Goal: Task Accomplishment & Management: Manage account settings

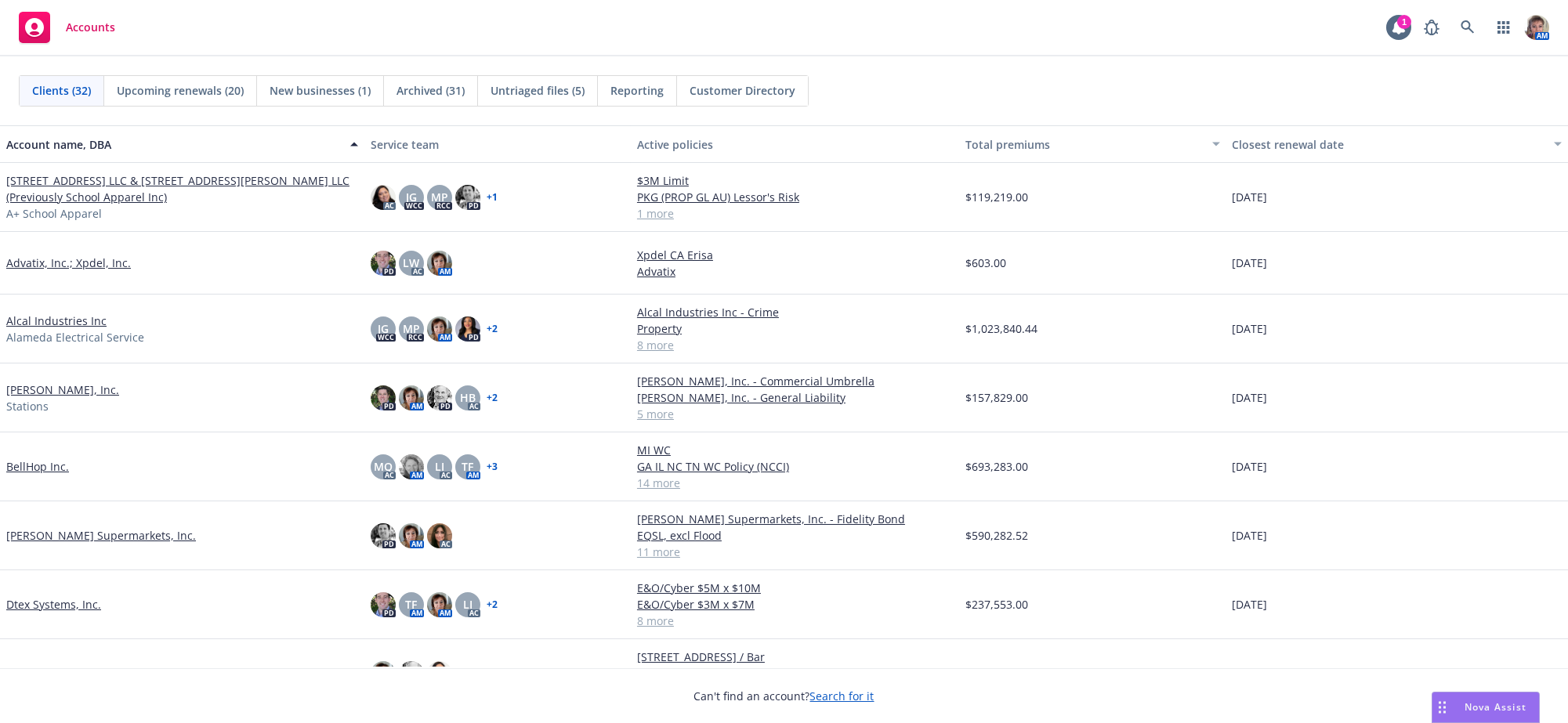
click at [617, 103] on div "Reporting" at bounding box center [637, 90] width 79 height 30
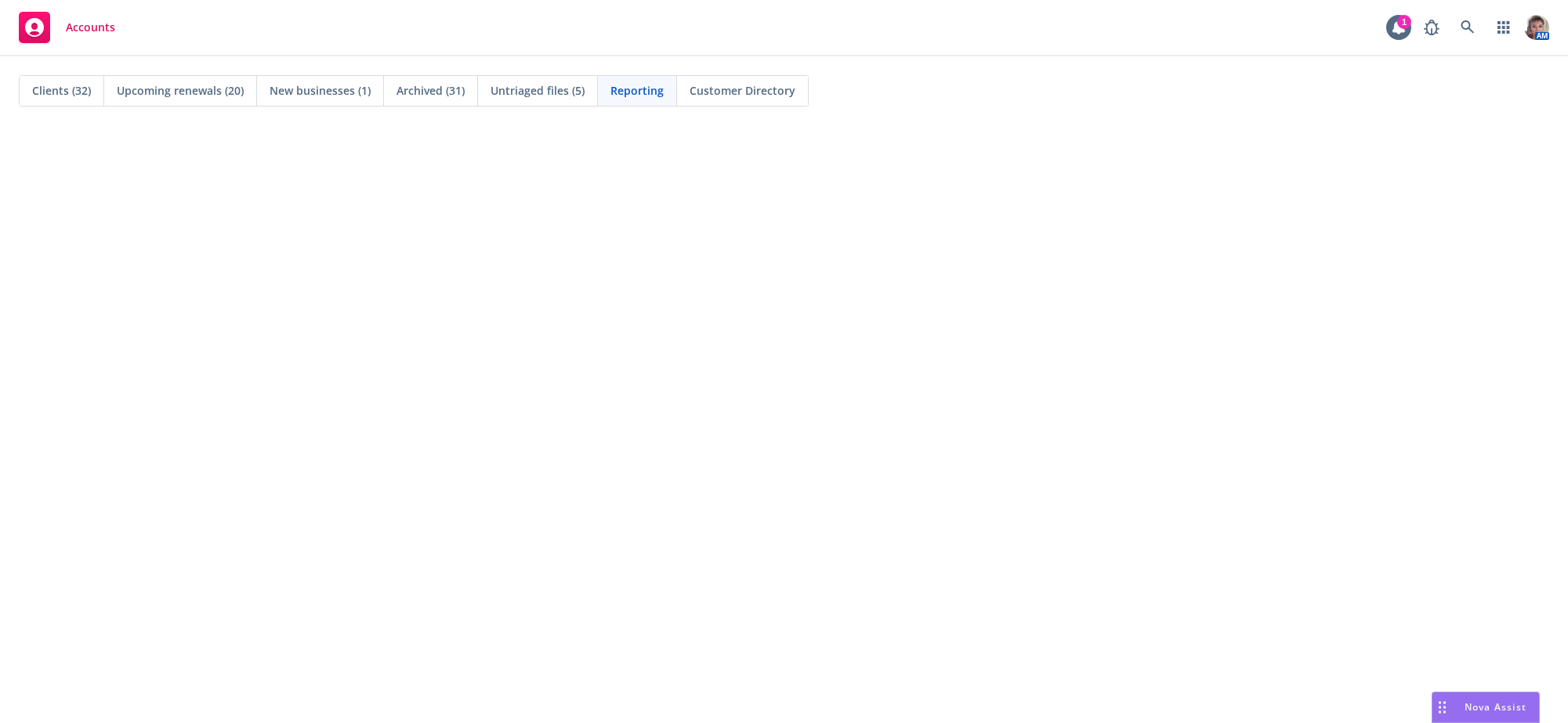
click at [73, 94] on span "Clients (32)" at bounding box center [61, 90] width 59 height 16
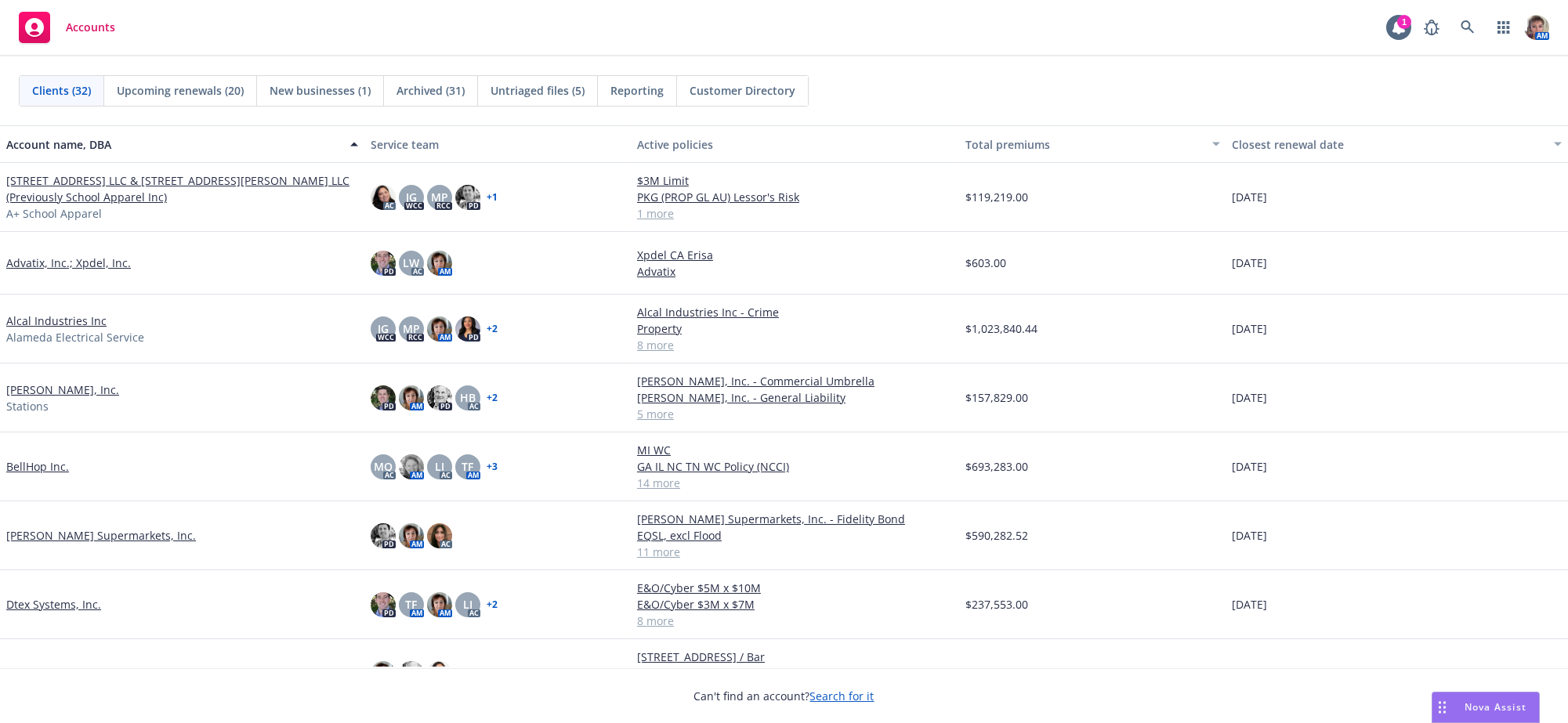
click at [717, 93] on span "Customer Directory" at bounding box center [742, 90] width 105 height 16
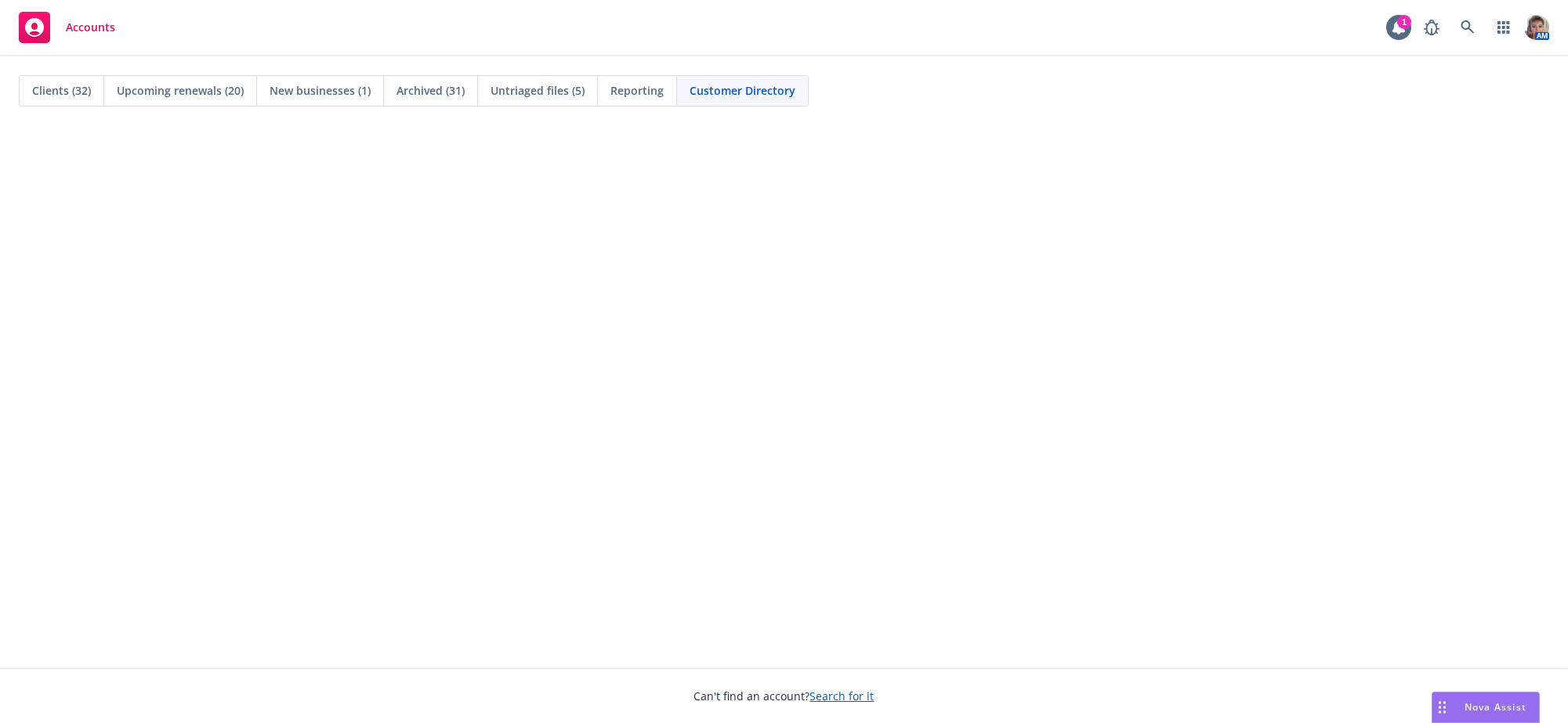
click at [42, 91] on span "Clients (32)" at bounding box center [61, 90] width 59 height 16
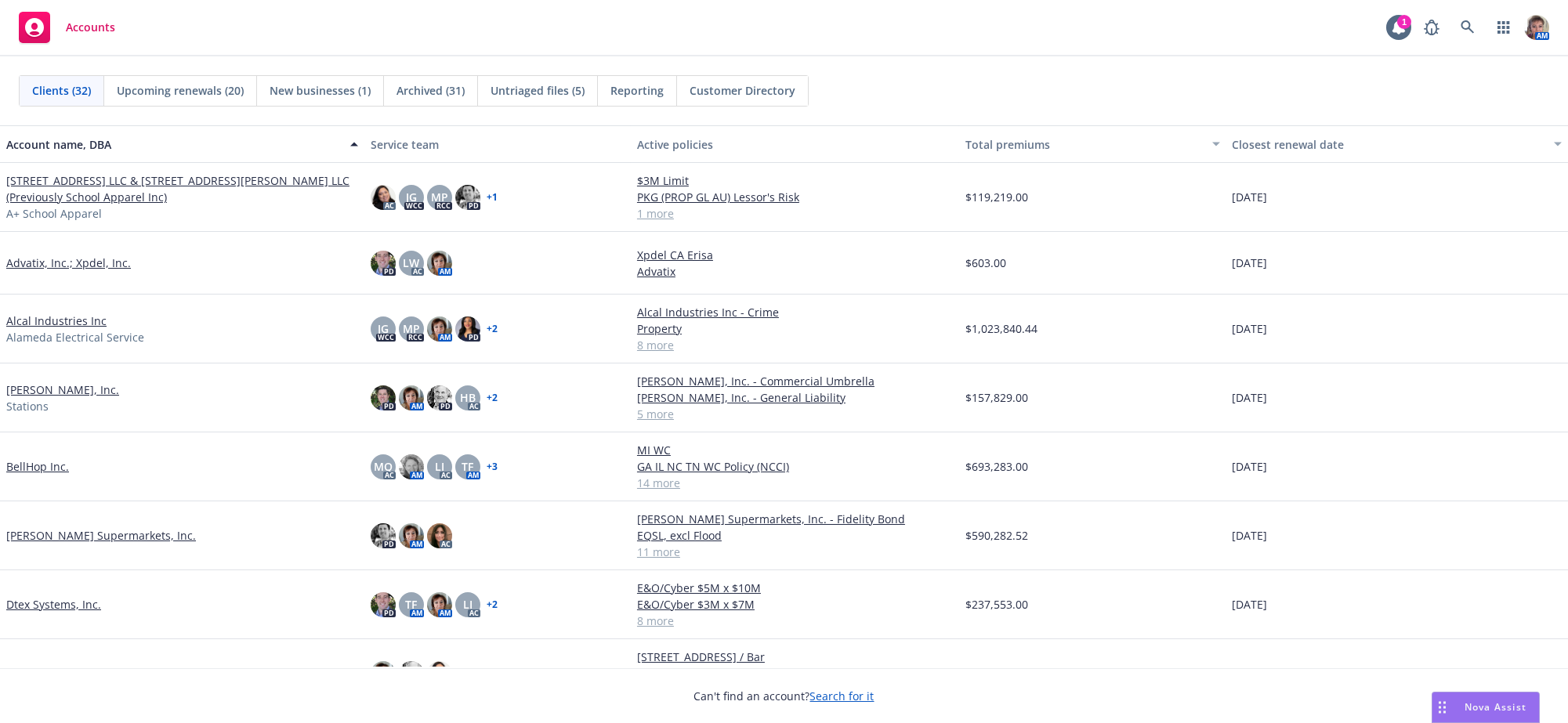
click at [60, 189] on link "[STREET_ADDRESS] LLC & [STREET_ADDRESS][PERSON_NAME] LLC (Previously School App…" at bounding box center [182, 189] width 352 height 33
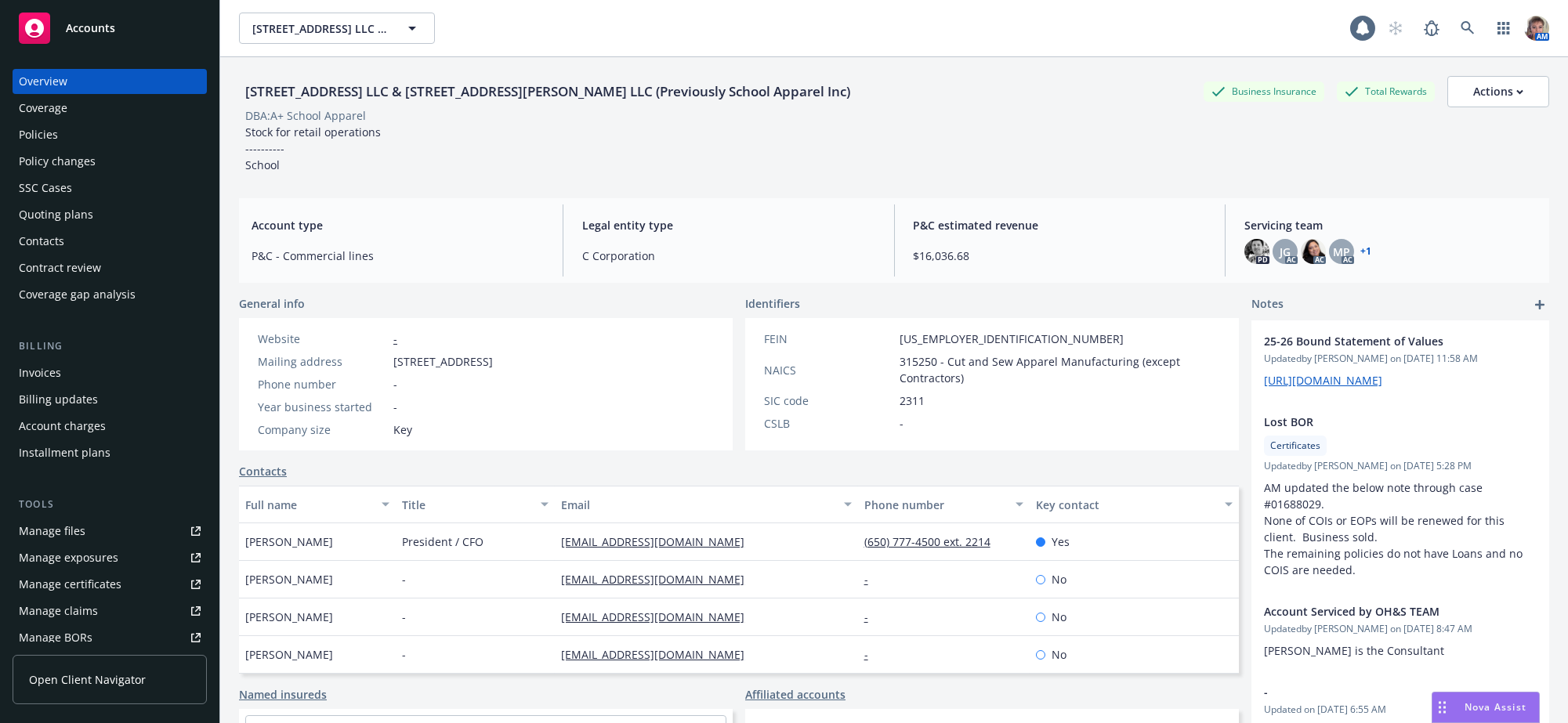
click at [27, 147] on div "Policies" at bounding box center [38, 135] width 39 height 25
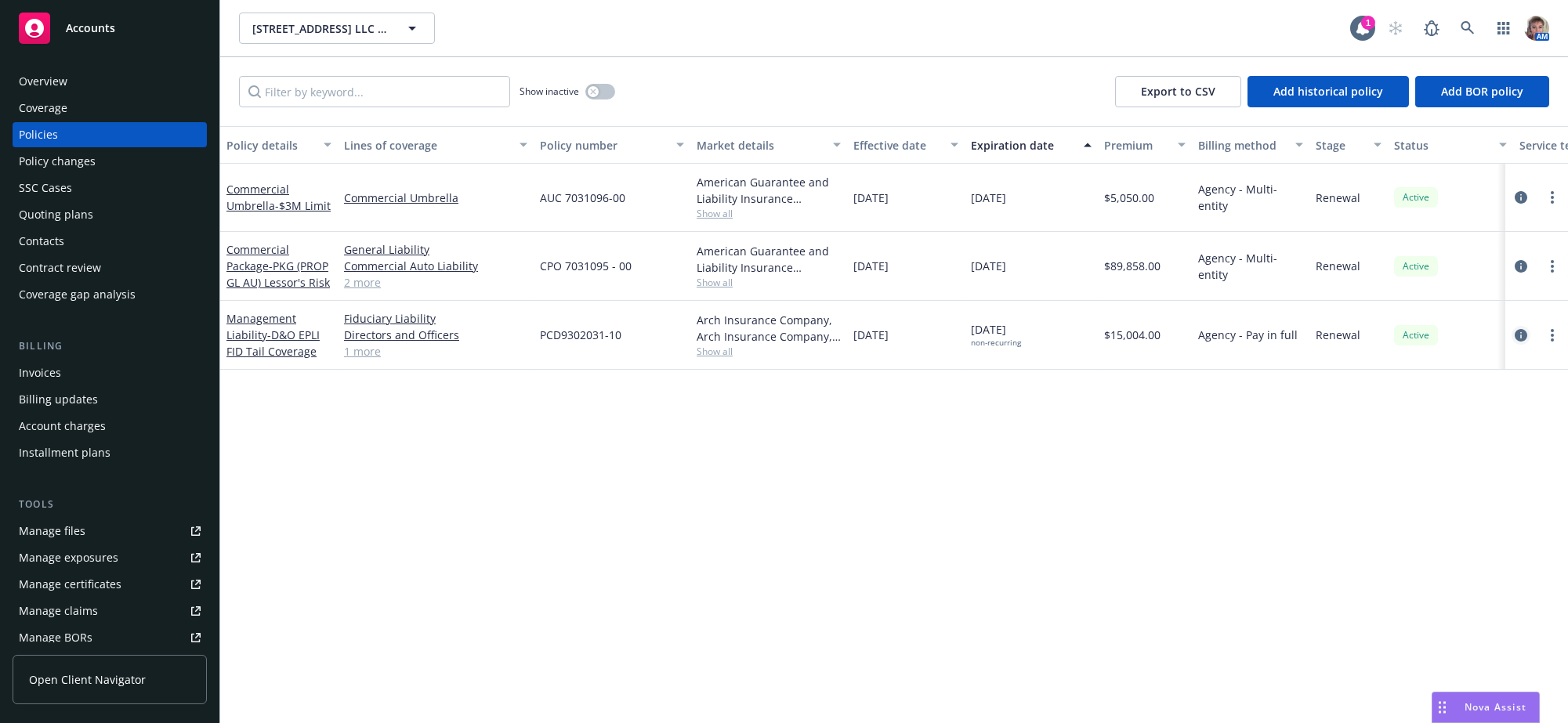
click at [1520, 342] on icon "circleInformation" at bounding box center [1520, 335] width 13 height 13
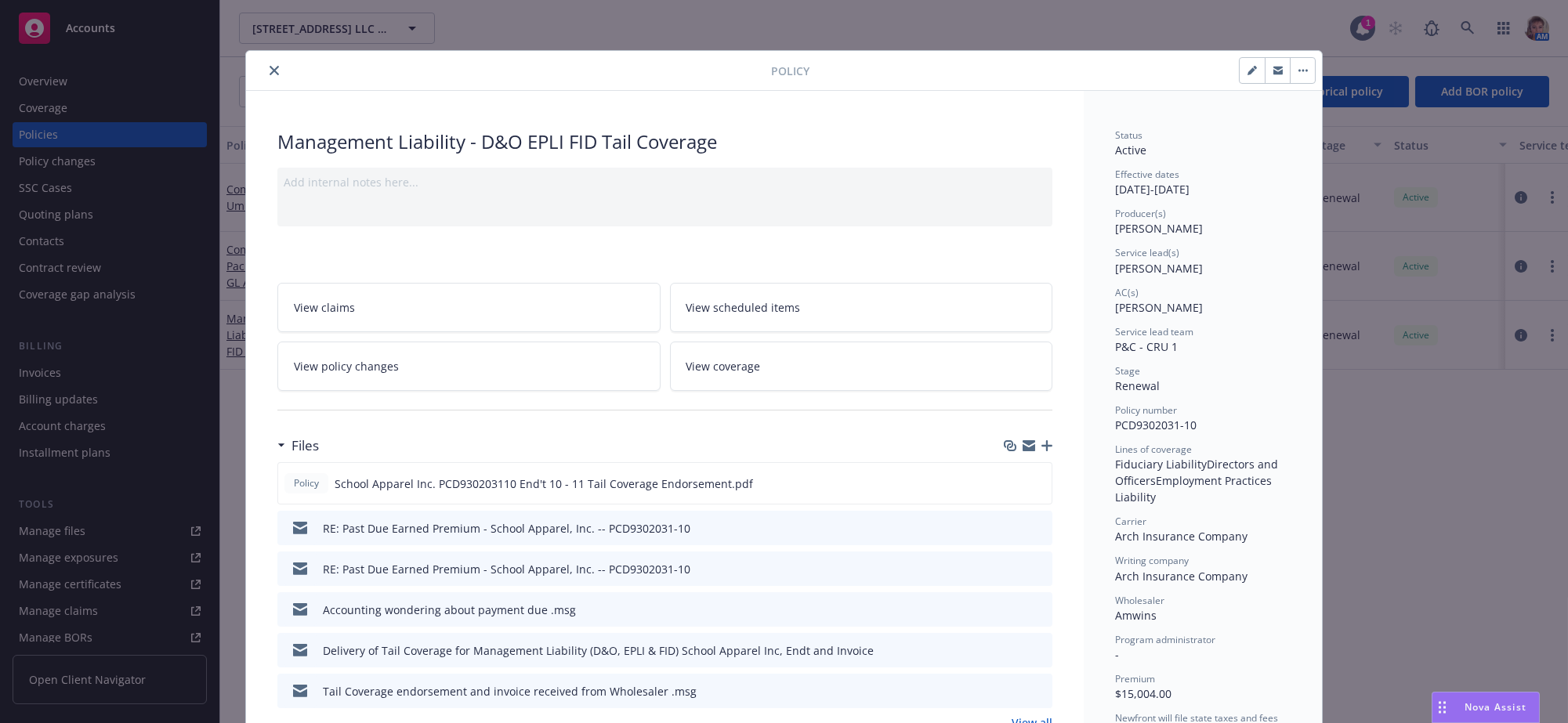
click at [1248, 76] on icon "button" at bounding box center [1251, 71] width 8 height 8
select select "RENEWAL"
select select "36"
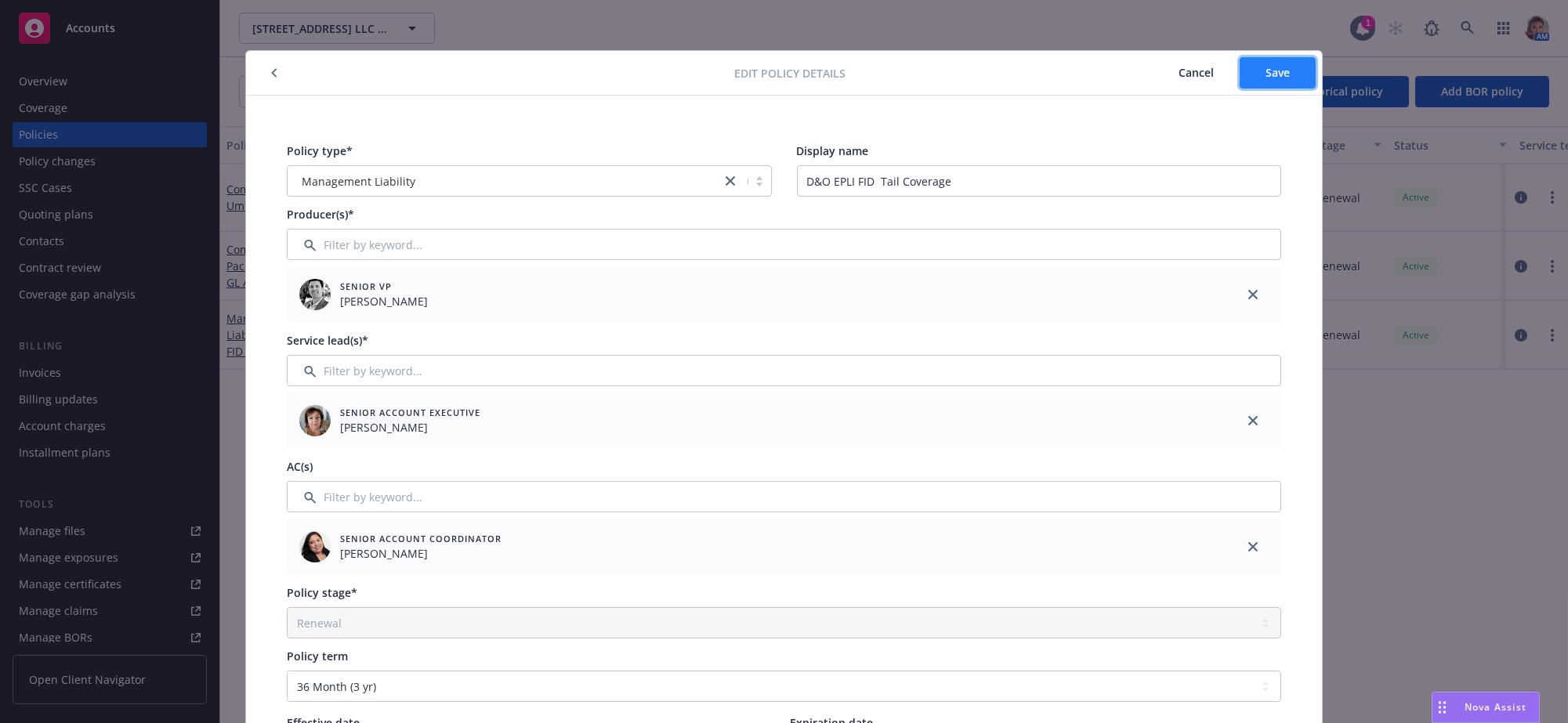
click at [1271, 79] on span "Save" at bounding box center [1277, 73] width 25 height 15
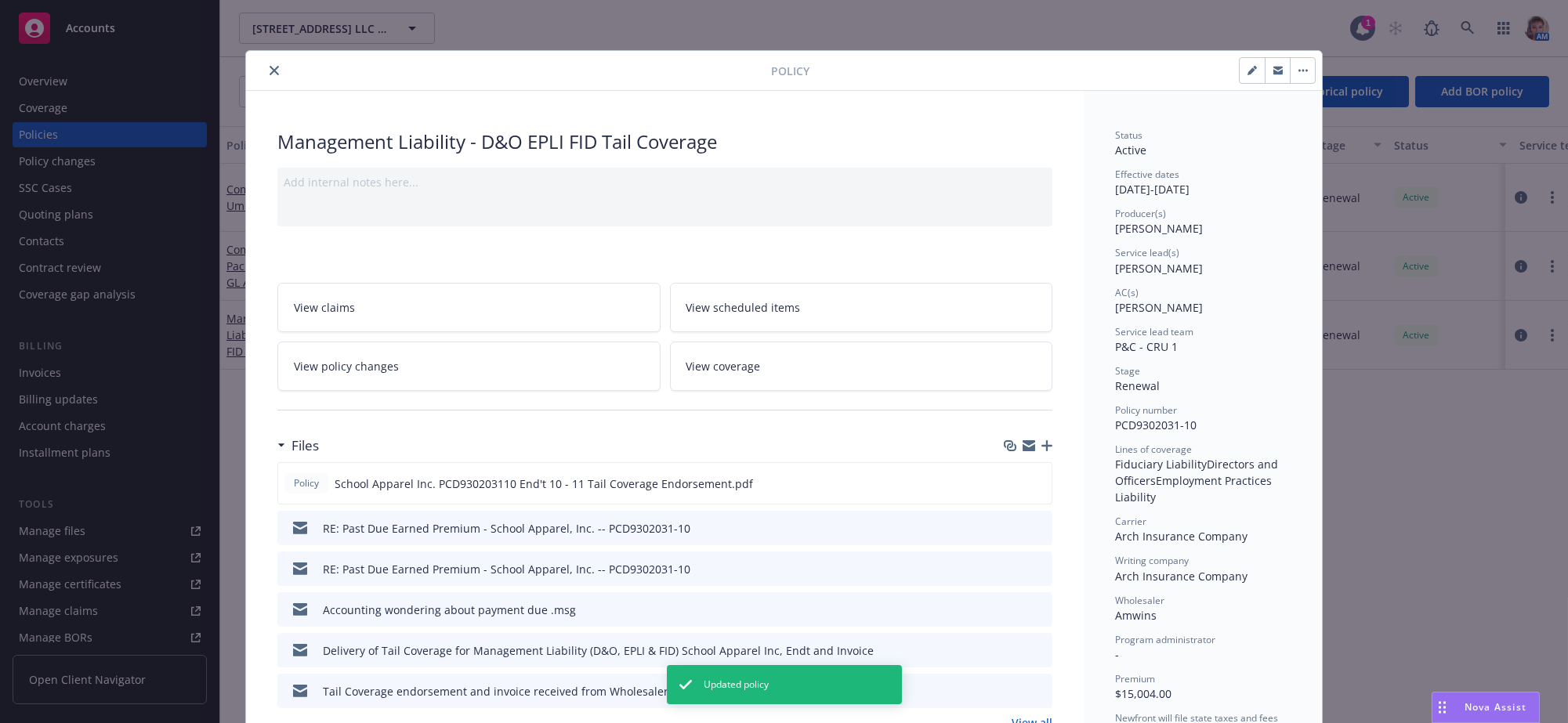
click at [269, 75] on icon "close" at bounding box center [274, 70] width 9 height 9
